Goal: Transaction & Acquisition: Book appointment/travel/reservation

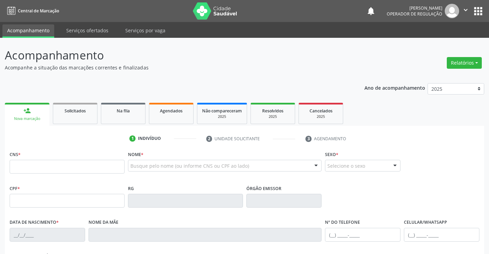
click at [42, 170] on input "text" at bounding box center [67, 167] width 115 height 14
type input "704 0013 2775 2864"
type input "0[DATE]"
type input "[PHONE_NUMBER]"
type input "54"
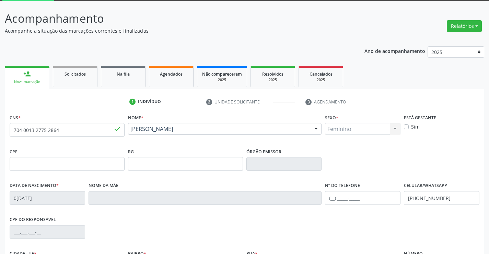
scroll to position [69, 0]
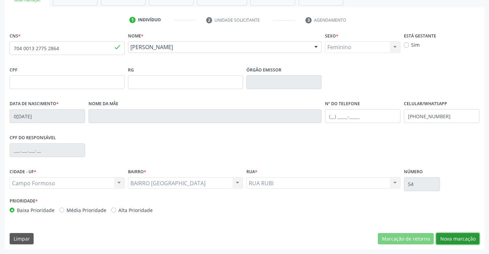
click at [456, 240] on button "Nova marcação" at bounding box center [458, 239] width 43 height 12
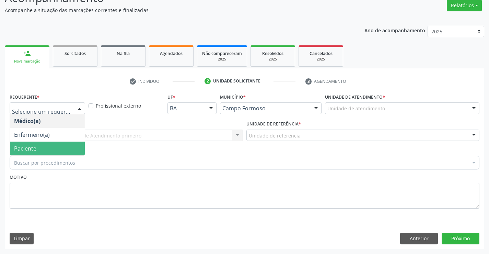
click at [40, 145] on span "Paciente" at bounding box center [47, 149] width 75 height 14
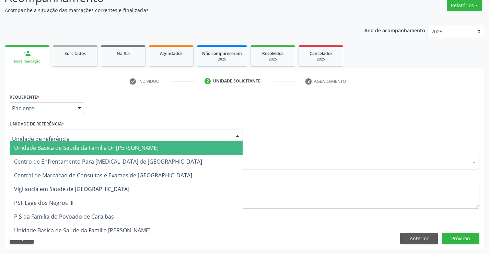
click at [61, 144] on span "Unidade Basica de Saude da Familia Dr [PERSON_NAME]" at bounding box center [126, 148] width 233 height 14
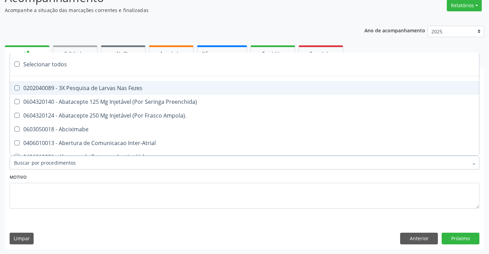
click at [75, 163] on div at bounding box center [245, 163] width 470 height 14
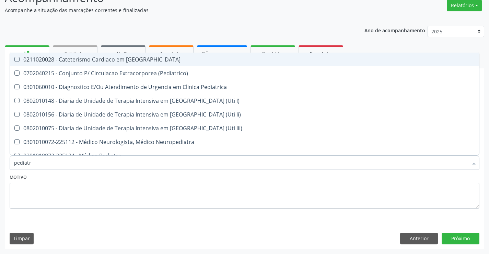
type input "pediatra"
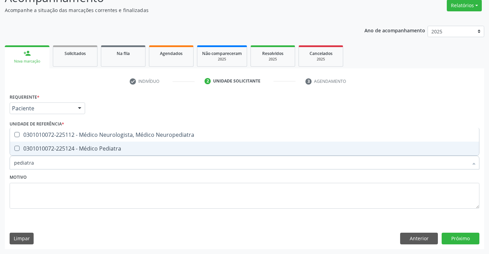
click at [103, 146] on div "0301010072-225124 - Médico Pediatra" at bounding box center [244, 148] width 461 height 5
checkbox Pediatra "true"
click at [460, 238] on button "Próximo" at bounding box center [461, 239] width 38 height 12
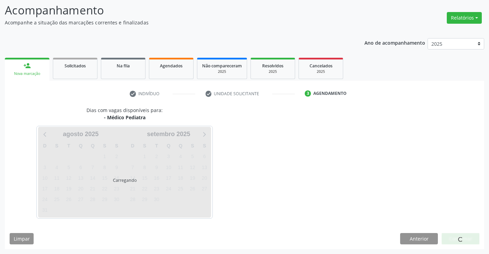
scroll to position [45, 0]
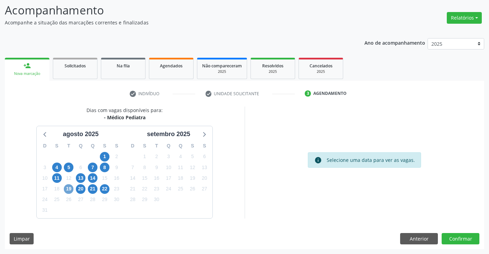
click at [67, 190] on span "19" at bounding box center [69, 189] width 10 height 10
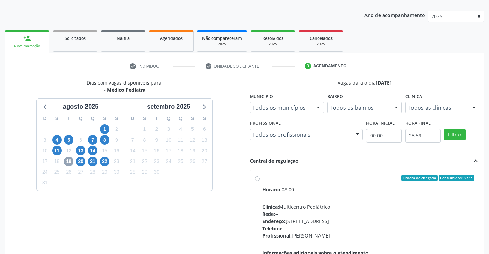
scroll to position [114, 0]
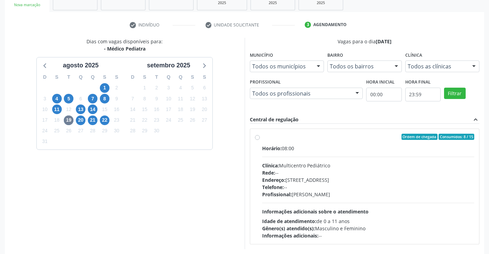
click at [308, 141] on label "Ordem de chegada Consumidos: 8 / 15 Horário: 08:00 Clínica: Multicentro Pediátr…" at bounding box center [368, 186] width 213 height 105
click at [260, 140] on input "Ordem de chegada Consumidos: 8 / 15 Horário: 08:00 Clínica: Multicentro Pediátr…" at bounding box center [257, 137] width 5 height 6
radio input "true"
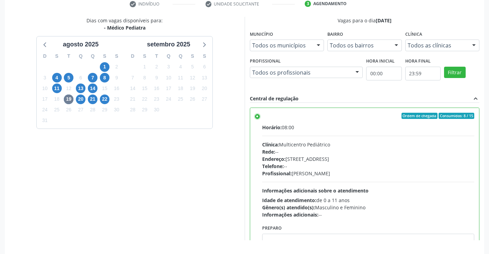
scroll to position [157, 0]
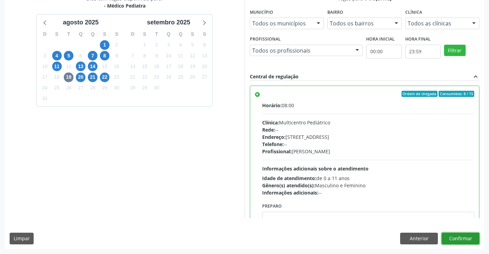
click at [455, 237] on button "Confirmar" at bounding box center [461, 239] width 38 height 12
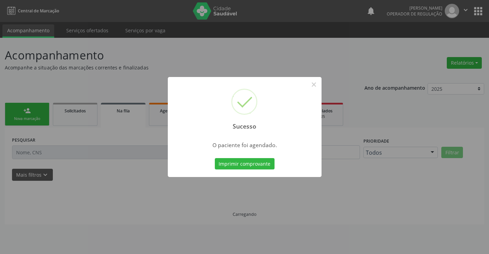
scroll to position [0, 0]
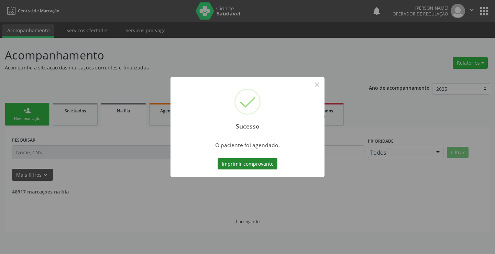
click at [249, 165] on button "Imprimir comprovante" at bounding box center [247, 164] width 60 height 12
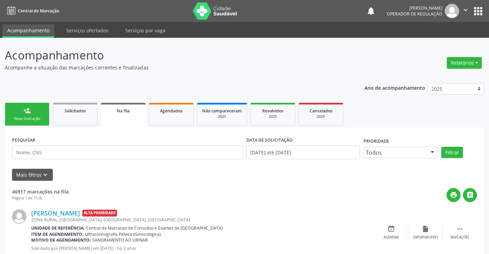
click at [30, 112] on div "person_add" at bounding box center [27, 111] width 8 height 8
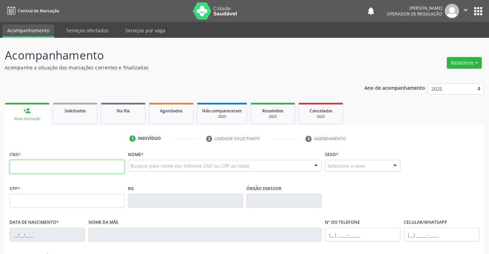
click at [48, 167] on input "text" at bounding box center [67, 167] width 115 height 14
click at [30, 167] on input "text" at bounding box center [67, 167] width 115 height 14
click at [45, 170] on input "text" at bounding box center [67, 167] width 115 height 14
click at [467, 11] on icon "" at bounding box center [466, 10] width 8 height 8
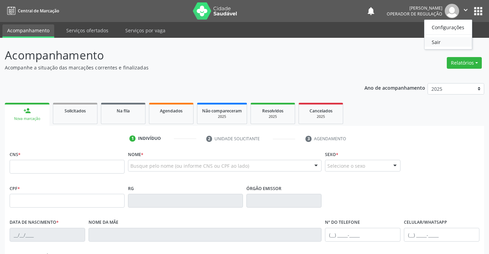
click at [437, 41] on link "Sair" at bounding box center [448, 42] width 47 height 10
